Goal: Information Seeking & Learning: Find specific fact

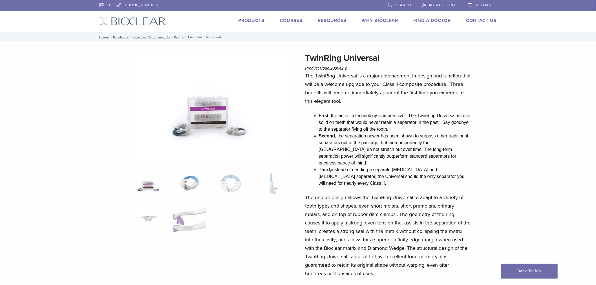
click at [193, 184] on img at bounding box center [189, 184] width 32 height 28
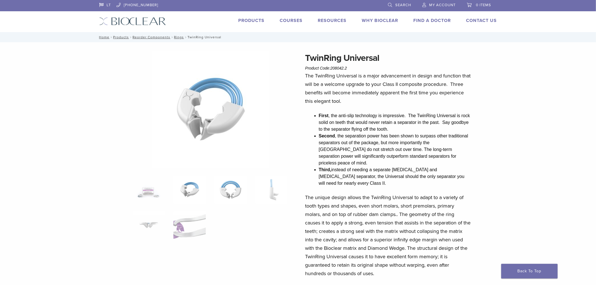
click at [224, 182] on img at bounding box center [230, 190] width 32 height 28
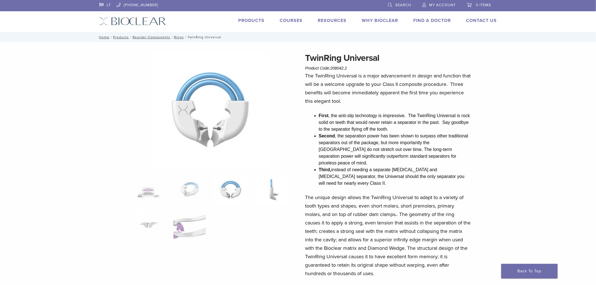
click at [260, 185] on img at bounding box center [272, 190] width 32 height 28
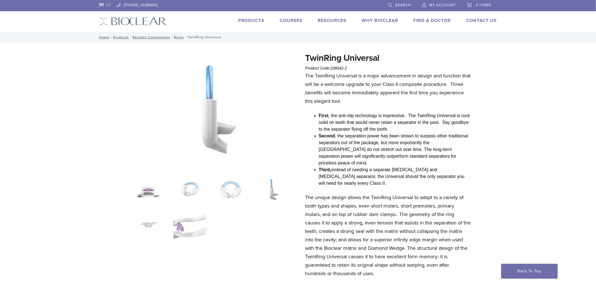
click at [144, 202] on img at bounding box center [149, 190] width 32 height 28
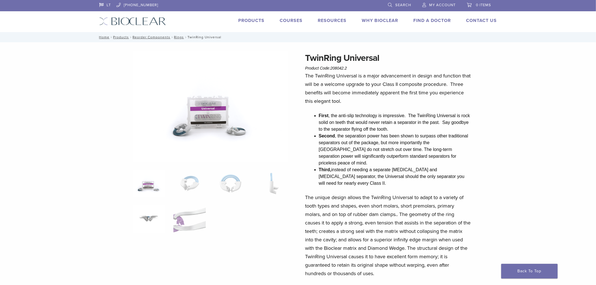
click at [152, 211] on img at bounding box center [149, 219] width 32 height 28
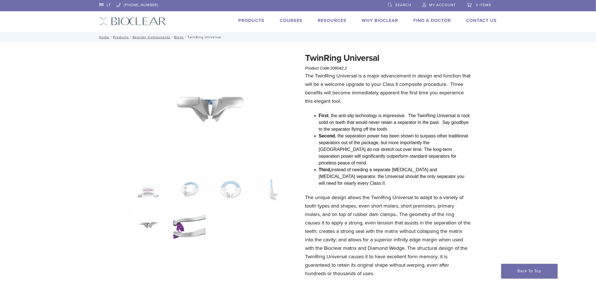
click at [180, 212] on img at bounding box center [189, 226] width 32 height 28
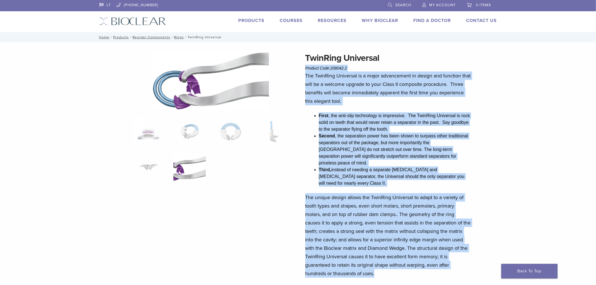
drag, startPoint x: 303, startPoint y: 71, endPoint x: 469, endPoint y: 259, distance: 251.2
click at [469, 259] on div "TwinRing Universal Product Code: 208042.2 $ 284.97 TwinRing Universal Product C…" at bounding box center [298, 270] width 406 height 438
copy div "Loremip Dolo: 144520.1 $ 531.81 Sit AmetCons Adipiscin el s doeiu temporincid u…"
